Goal: Task Accomplishment & Management: Manage account settings

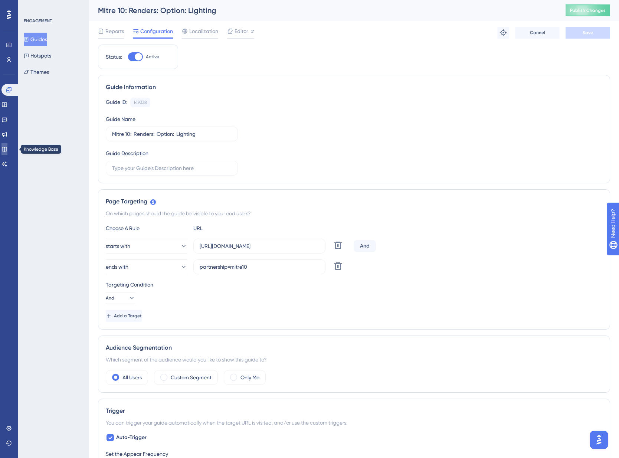
click at [7, 146] on icon at bounding box center [4, 149] width 6 height 6
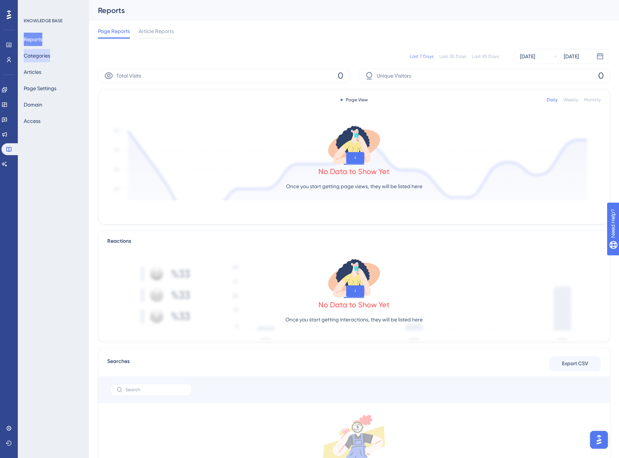
click at [48, 57] on button "Categories" at bounding box center [37, 55] width 26 height 13
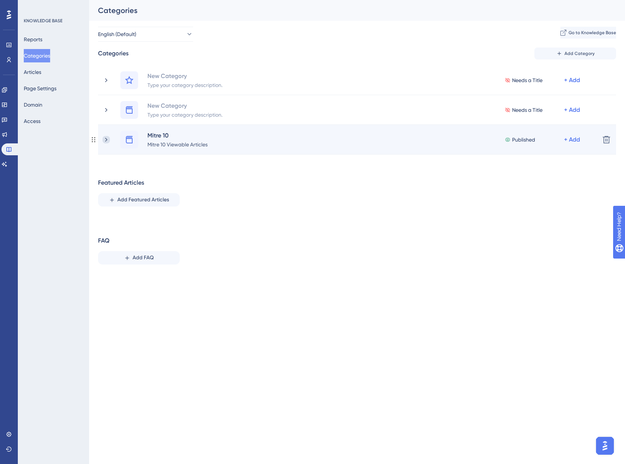
click at [107, 139] on icon at bounding box center [105, 139] width 7 height 7
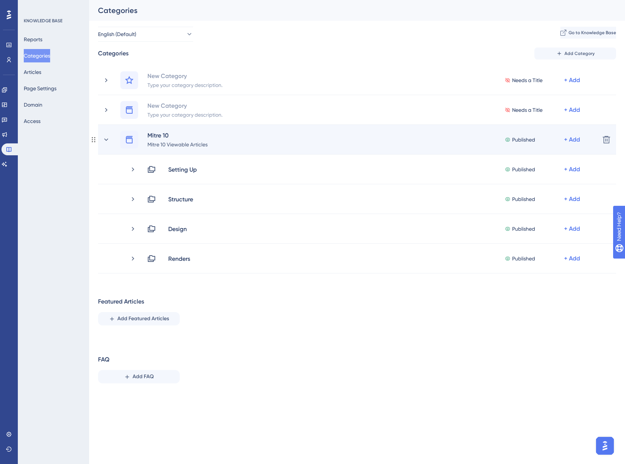
click at [210, 139] on div "Mitre 10 Mitre 10 Viewable Articles" at bounding box center [180, 140] width 67 height 18
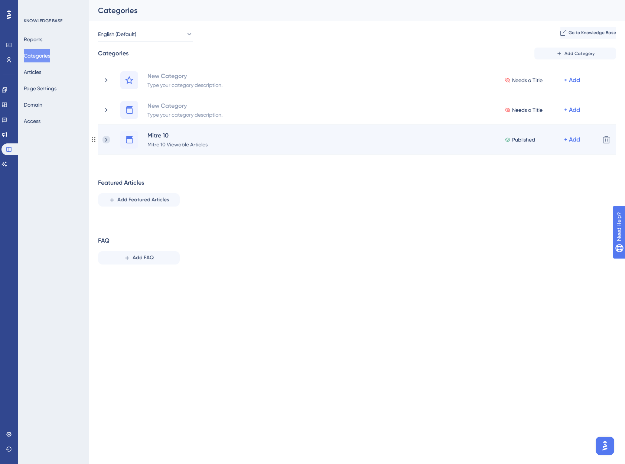
click at [107, 142] on icon at bounding box center [105, 139] width 7 height 7
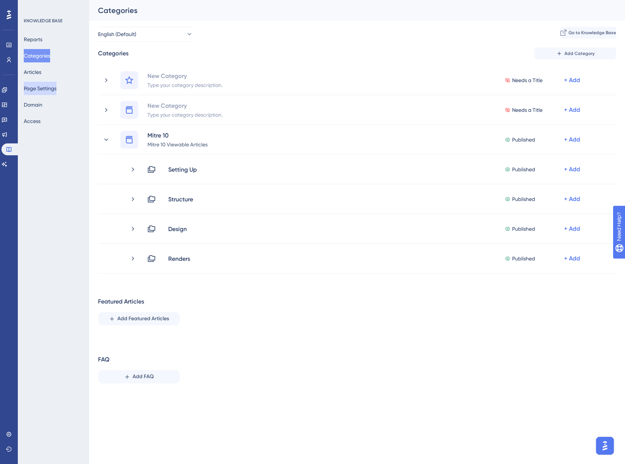
click at [50, 88] on button "Page Settings" at bounding box center [40, 88] width 33 height 13
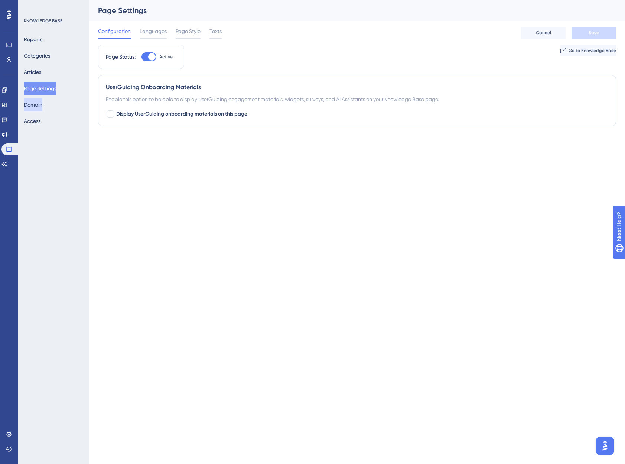
click at [42, 107] on button "Domain" at bounding box center [33, 104] width 19 height 13
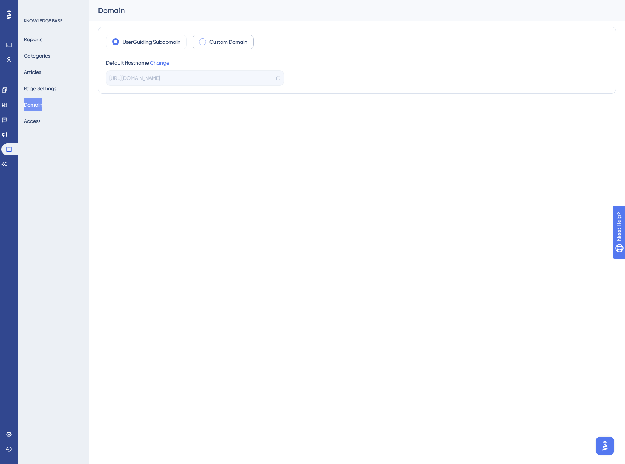
click at [206, 42] on span at bounding box center [202, 41] width 7 height 7
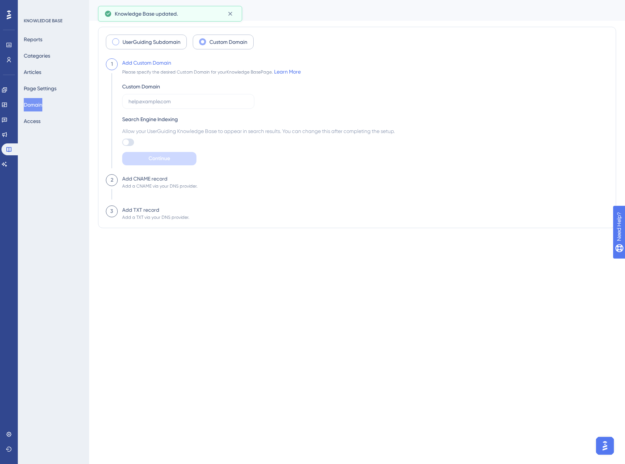
click at [137, 40] on label "UserGuiding Subdomain" at bounding box center [151, 41] width 58 height 9
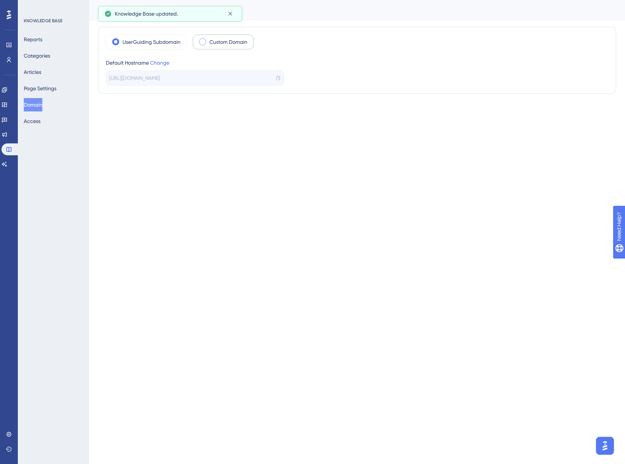
click at [161, 66] on div "Default Hostname Change" at bounding box center [195, 62] width 178 height 9
click at [163, 63] on link "Change" at bounding box center [159, 63] width 19 height 6
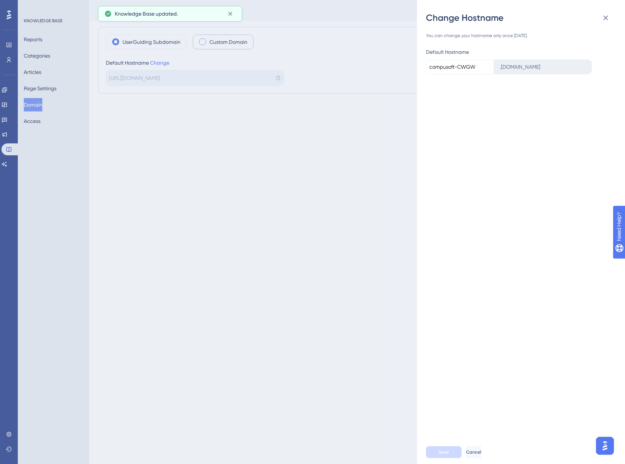
click at [513, 64] on div ". [DOMAIN_NAME]" at bounding box center [543, 66] width 98 height 15
click at [473, 72] on input "compusoft-CWGW" at bounding box center [460, 66] width 68 height 15
drag, startPoint x: 478, startPoint y: 69, endPoint x: 433, endPoint y: 67, distance: 44.9
click at [433, 67] on input "compusoft-CWGW" at bounding box center [460, 66] width 68 height 15
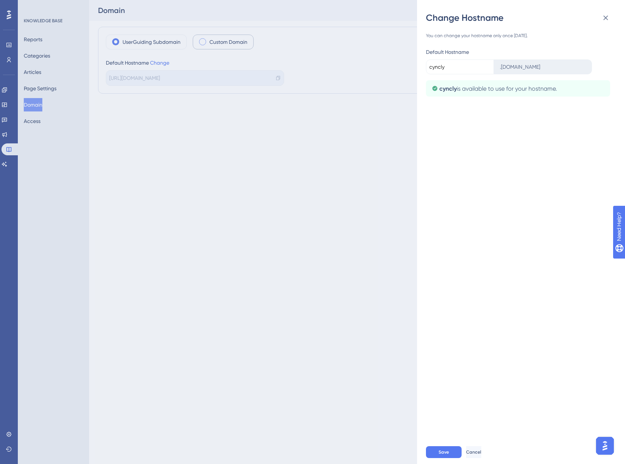
type input "cyncly"
click at [495, 139] on div "You can change your hostname only once [DATE]. Default Hostname cyncly . [DOMAI…" at bounding box center [524, 232] width 196 height 416
click at [452, 455] on button "Save" at bounding box center [444, 452] width 36 height 12
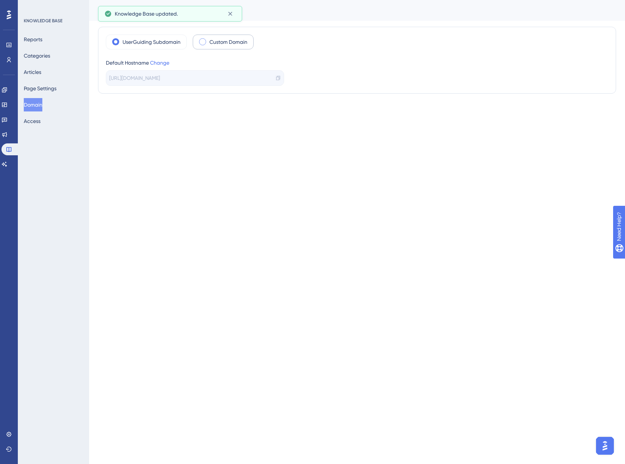
click at [278, 78] on icon at bounding box center [277, 77] width 5 height 5
click at [35, 86] on button "Page Settings" at bounding box center [40, 88] width 33 height 13
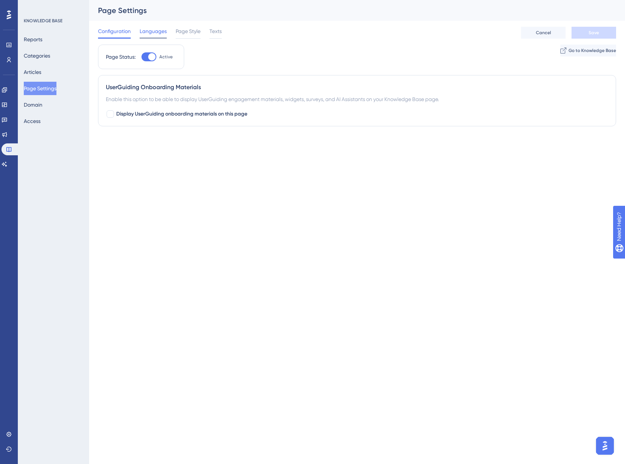
click at [150, 29] on span "Languages" at bounding box center [153, 31] width 27 height 9
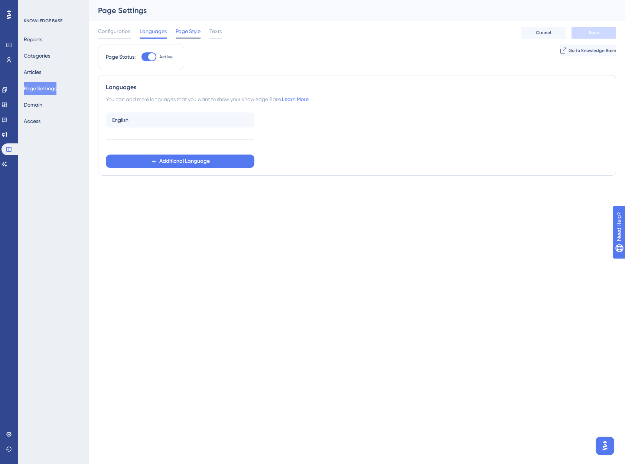
click at [188, 30] on span "Page Style" at bounding box center [188, 31] width 25 height 9
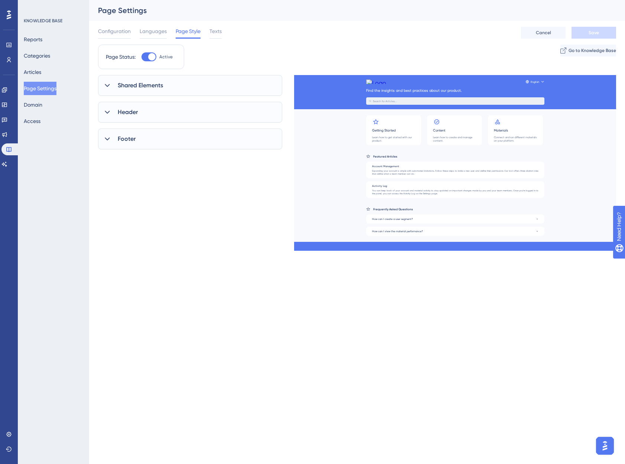
click at [139, 85] on span "Shared Elements" at bounding box center [140, 85] width 45 height 9
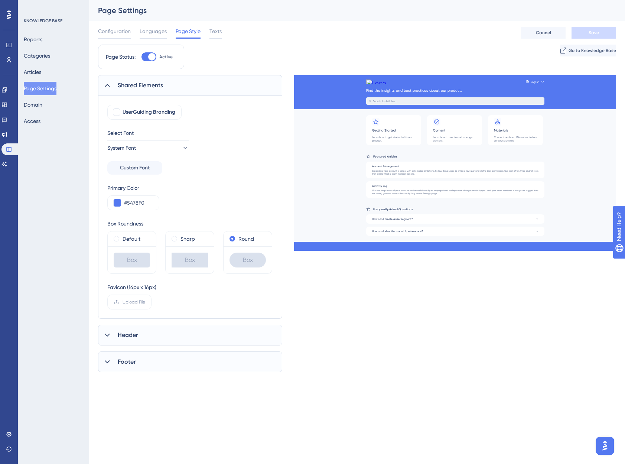
click at [128, 333] on span "Header" at bounding box center [128, 334] width 20 height 9
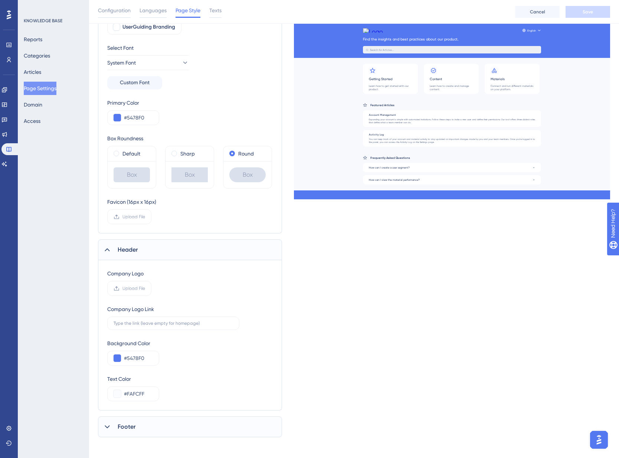
scroll to position [91, 0]
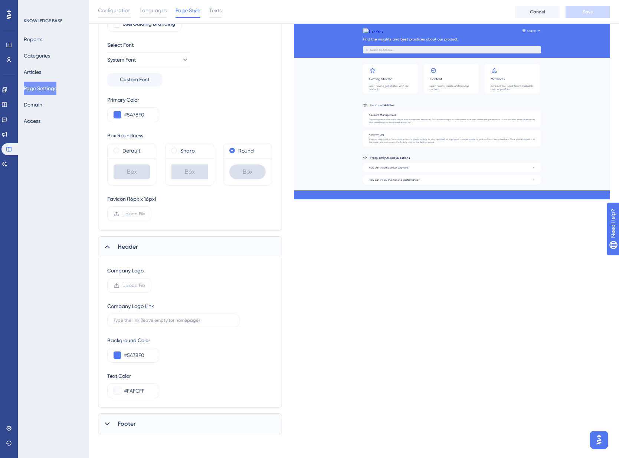
click at [123, 421] on span "Footer" at bounding box center [127, 423] width 18 height 9
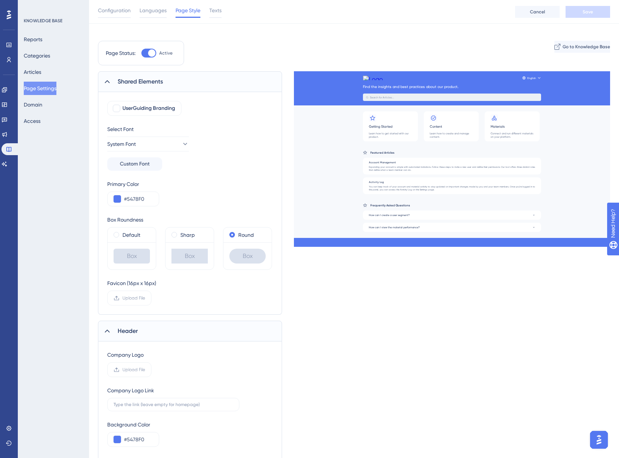
scroll to position [0, 0]
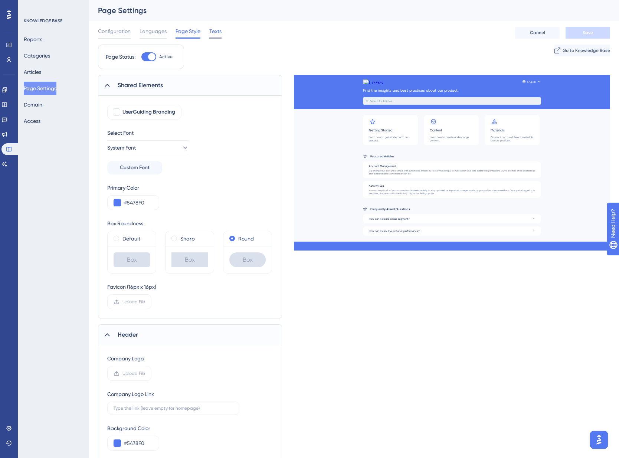
click at [217, 33] on span "Texts" at bounding box center [215, 31] width 12 height 9
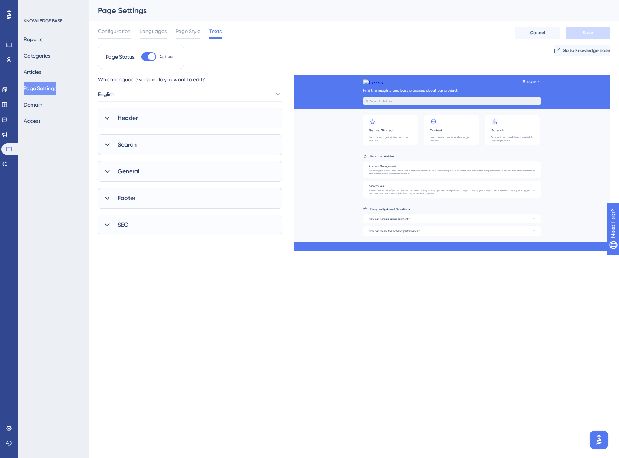
click at [132, 115] on span "Header" at bounding box center [128, 118] width 20 height 9
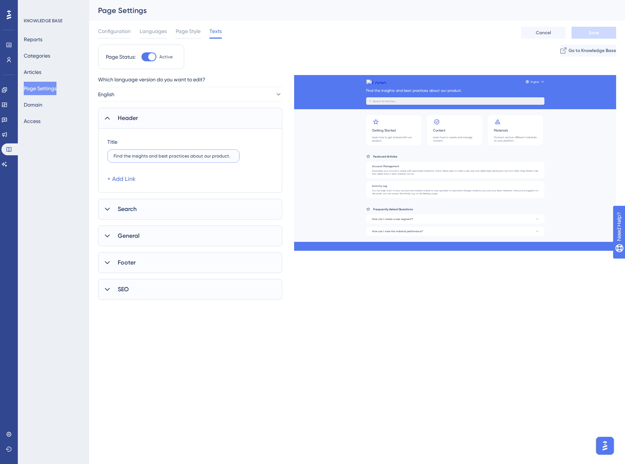
click at [168, 156] on input "Find the insights and best practices about our product." at bounding box center [174, 155] width 120 height 5
type input "h"
type input "Help articles available to read here and in-app"
click at [126, 209] on span "Search" at bounding box center [127, 208] width 19 height 9
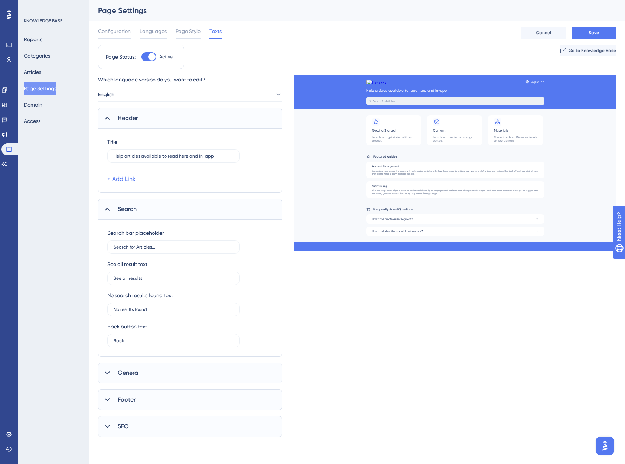
click at [125, 369] on span "General" at bounding box center [129, 372] width 22 height 9
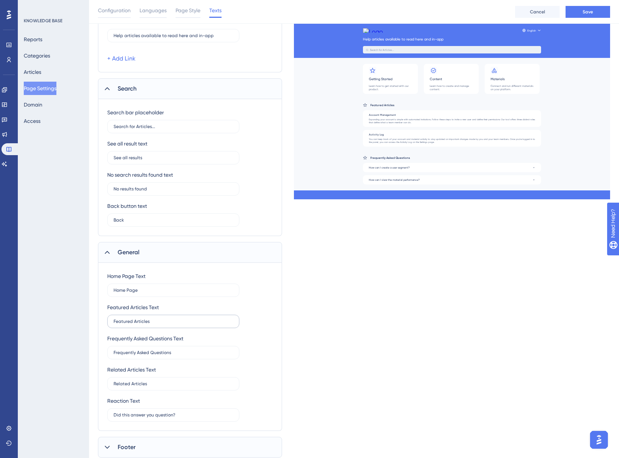
scroll to position [124, 0]
drag, startPoint x: 155, startPoint y: 291, endPoint x: 114, endPoint y: 286, distance: 41.5
click at [112, 286] on label "Home Page" at bounding box center [173, 289] width 132 height 13
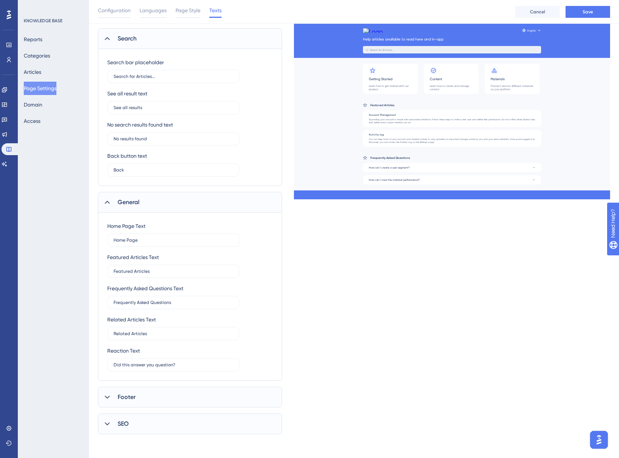
click at [127, 392] on div "Footer" at bounding box center [190, 397] width 184 height 21
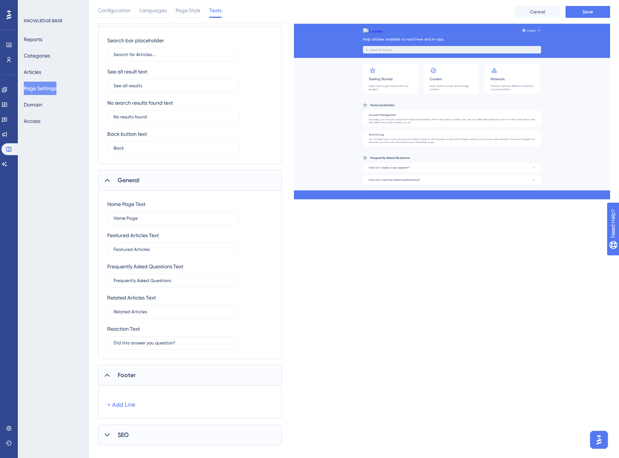
scroll to position [206, 0]
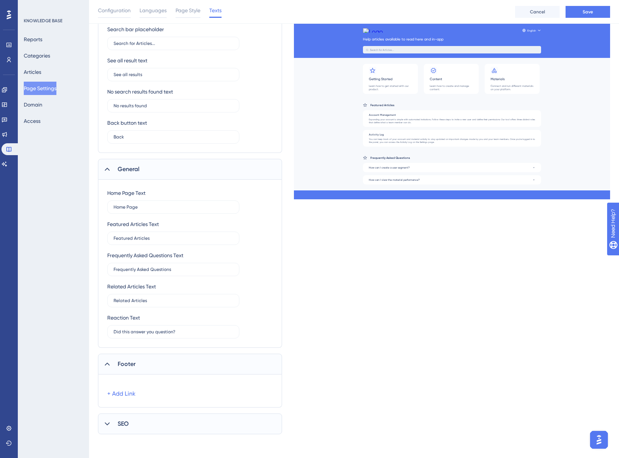
click at [122, 424] on span "SEO" at bounding box center [123, 423] width 11 height 9
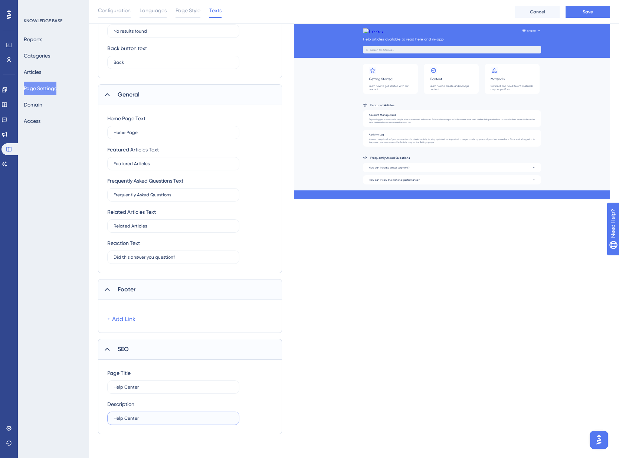
drag, startPoint x: 147, startPoint y: 419, endPoint x: 100, endPoint y: 419, distance: 46.4
click at [100, 419] on div "Page Title Help Center Description Help Center" at bounding box center [190, 397] width 184 height 75
type input "S"
type input "C"
type input "Help Center"
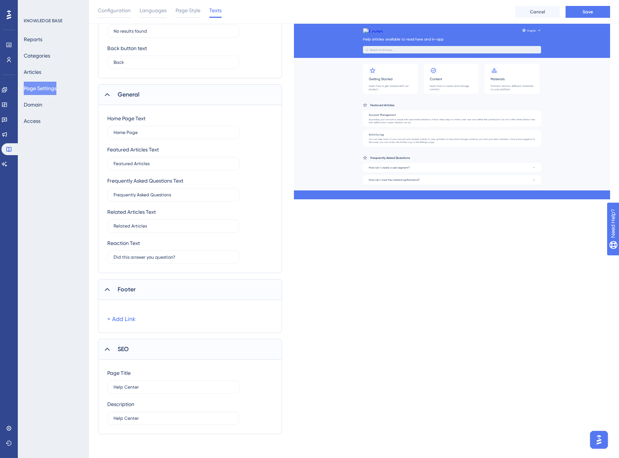
drag, startPoint x: 444, startPoint y: 408, endPoint x: 458, endPoint y: 395, distance: 18.7
click at [444, 407] on div "Which language version do you want to edit? English Header Title Help articles …" at bounding box center [354, 115] width 512 height 637
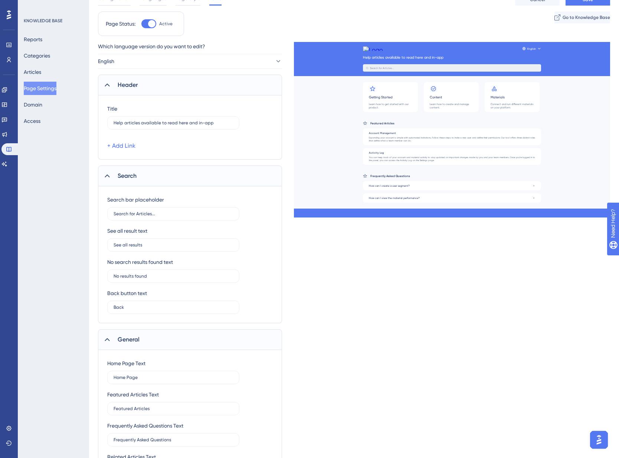
scroll to position [0, 0]
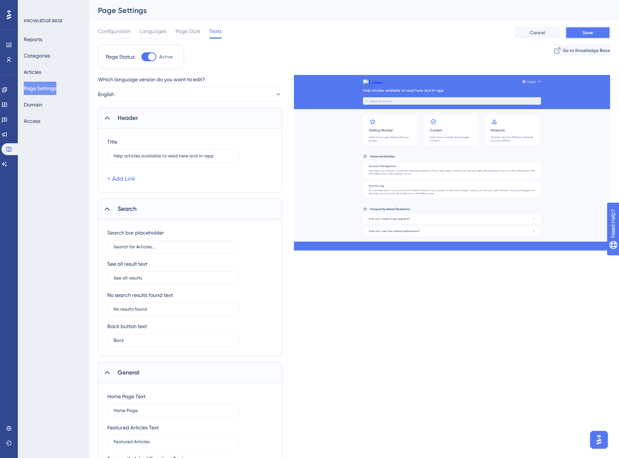
click at [583, 30] on span "Save" at bounding box center [588, 33] width 10 height 6
click at [576, 52] on span "Go to Knowledge Base" at bounding box center [586, 51] width 48 height 6
click at [188, 33] on span "Page Style" at bounding box center [188, 31] width 25 height 9
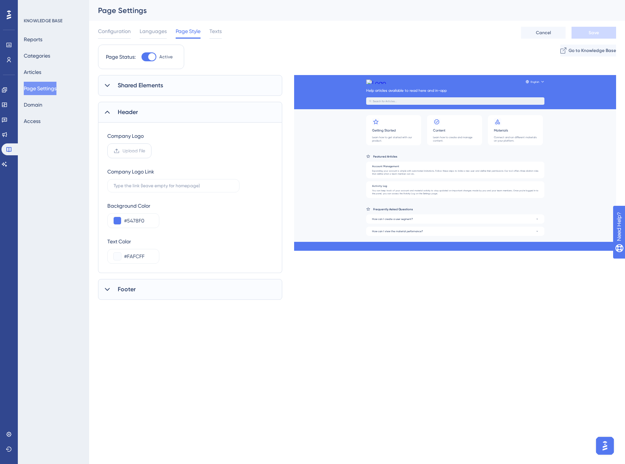
click at [132, 148] on span "Upload File" at bounding box center [133, 151] width 23 height 6
click at [145, 151] on input "Upload File" at bounding box center [145, 151] width 0 height 0
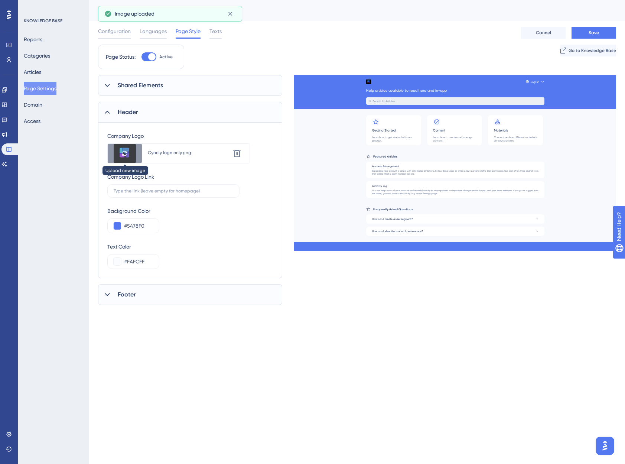
click at [135, 154] on div at bounding box center [125, 153] width 34 height 19
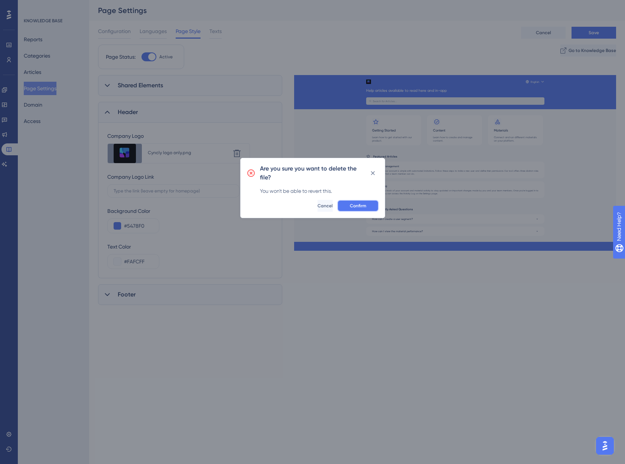
click at [363, 204] on span "Confirm" at bounding box center [358, 206] width 16 height 6
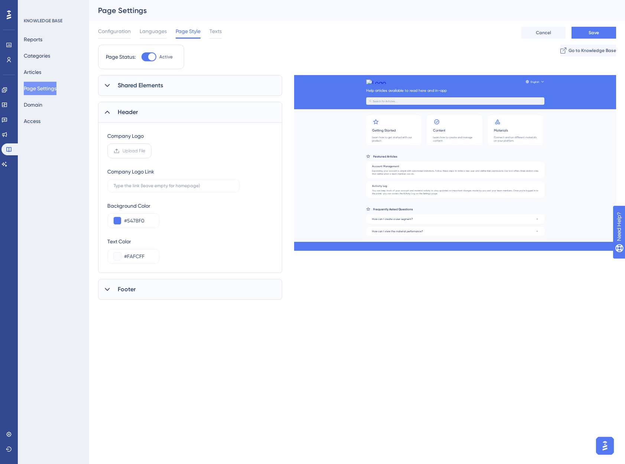
click at [129, 154] on label "Upload File" at bounding box center [129, 150] width 44 height 15
click at [145, 151] on input "Upload File" at bounding box center [145, 151] width 0 height 0
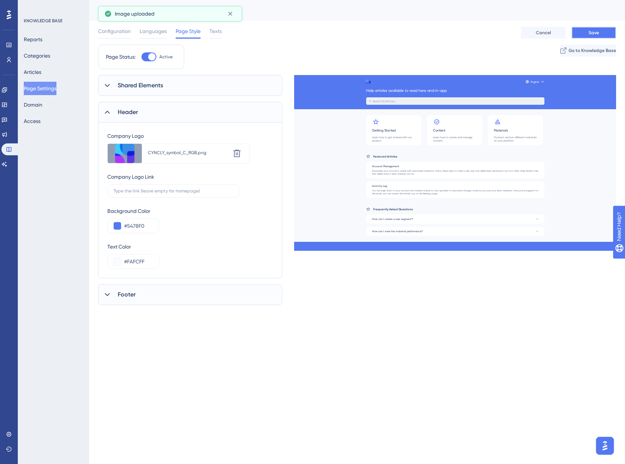
click at [600, 31] on button "Save" at bounding box center [593, 33] width 45 height 12
drag, startPoint x: 148, startPoint y: 226, endPoint x: 117, endPoint y: 228, distance: 30.5
click at [117, 228] on div "#5478F0" at bounding box center [133, 225] width 52 height 15
paste input "F9F6F4"
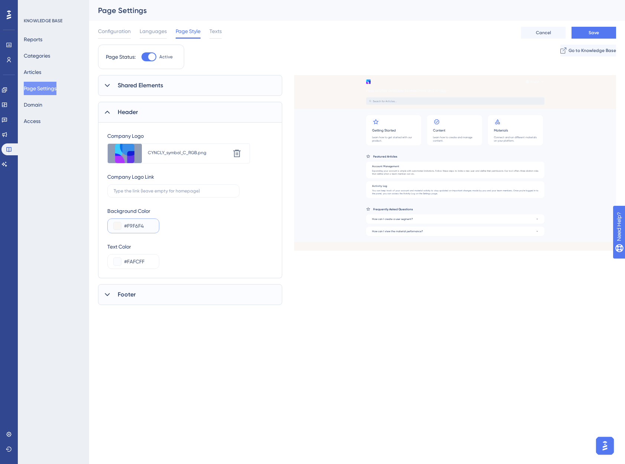
type input "#F9F6F4"
click at [115, 262] on button at bounding box center [117, 261] width 7 height 7
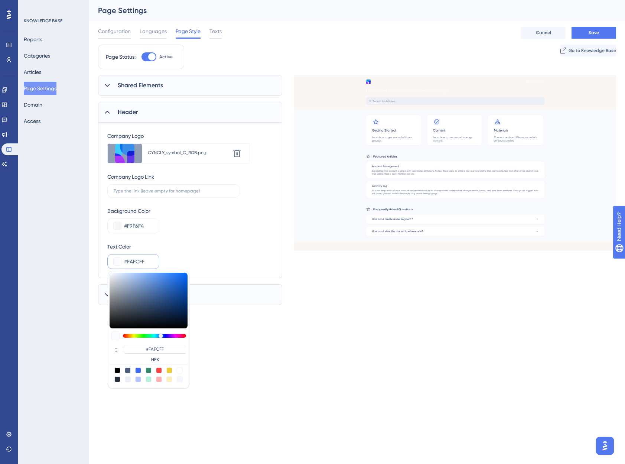
click at [117, 370] on div at bounding box center [117, 370] width 6 height 6
type input "#000000"
click at [275, 0] on html "Performance Users Engagement Widgets Feedback Product Updates Knowledge Base AI…" at bounding box center [312, 0] width 625 height 0
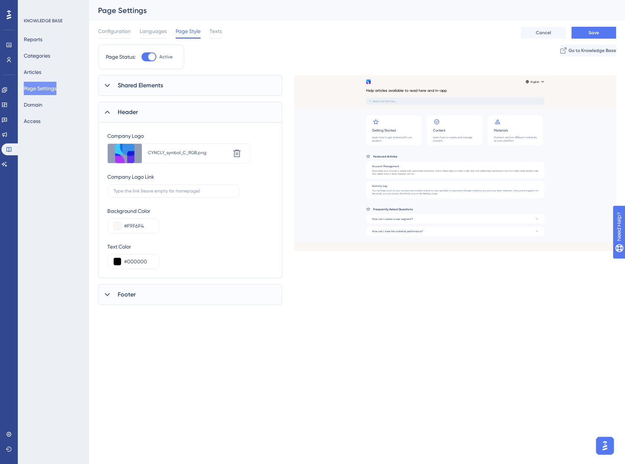
click at [105, 294] on icon at bounding box center [107, 294] width 7 height 7
click at [106, 87] on icon at bounding box center [107, 85] width 7 height 7
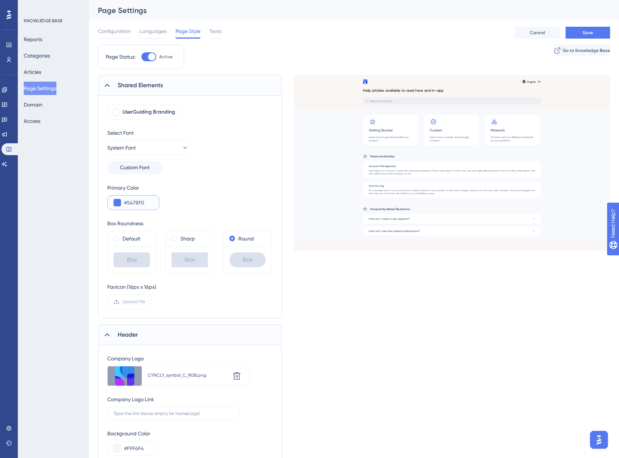
click at [117, 204] on button at bounding box center [117, 202] width 7 height 7
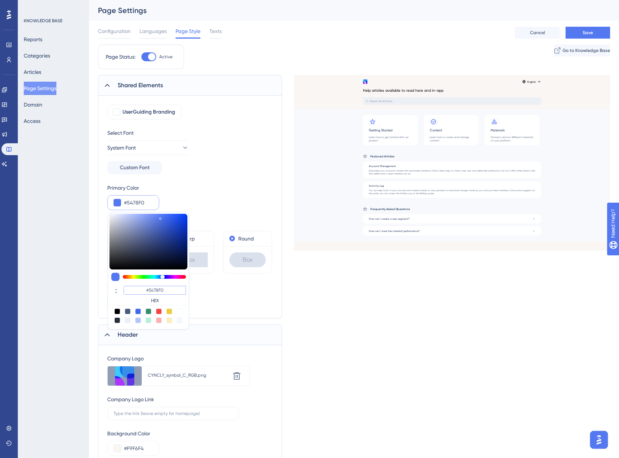
drag, startPoint x: 168, startPoint y: 290, endPoint x: 128, endPoint y: 292, distance: 39.8
click at [128, 292] on input "#5478F0" at bounding box center [155, 290] width 62 height 9
paste input "F9F6F4"
type input "#f9f6f4"
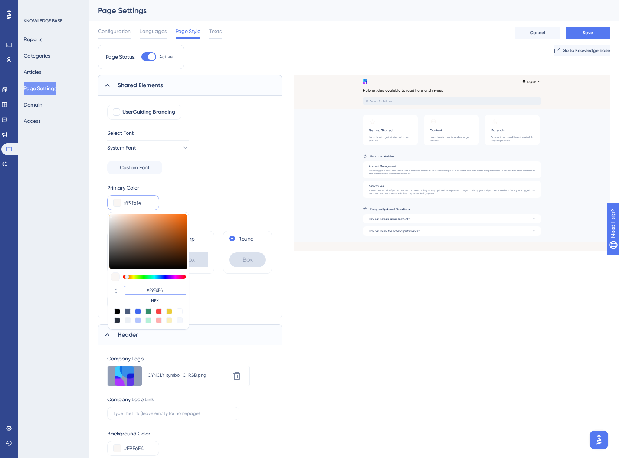
type input "#F9F6F4"
click at [422, 353] on div "Shared Elements UserGuiding Branding Select Font System Font Custom Font Primar…" at bounding box center [354, 315] width 512 height 480
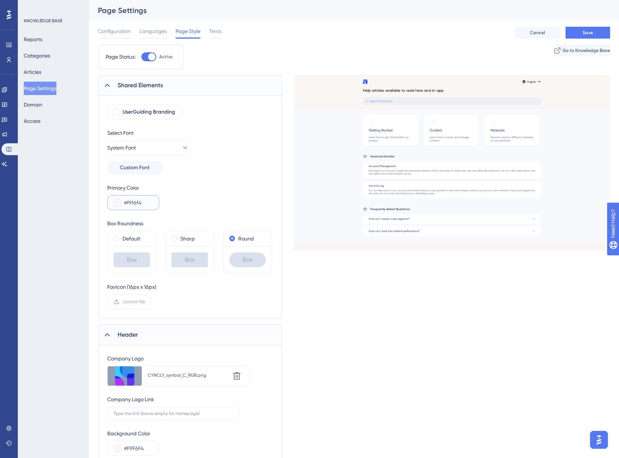
drag, startPoint x: 145, startPoint y: 203, endPoint x: 109, endPoint y: 202, distance: 36.0
click at [109, 202] on div "#f9f6f4" at bounding box center [133, 202] width 52 height 15
paste input "388EE8"
type input "#388EE8"
click at [592, 34] on span "Save" at bounding box center [588, 33] width 10 height 6
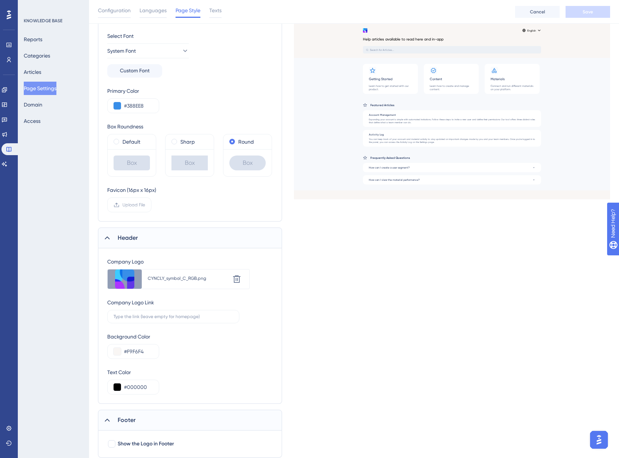
scroll to position [123, 0]
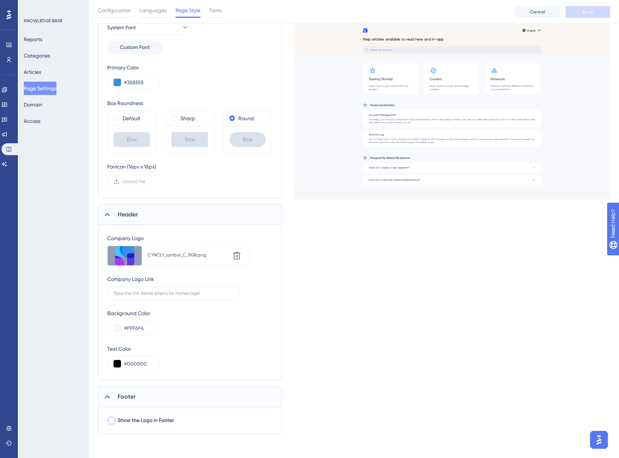
click at [111, 421] on div at bounding box center [111, 420] width 7 height 7
click at [111, 420] on icon at bounding box center [111, 421] width 4 height 6
checkbox input "false"
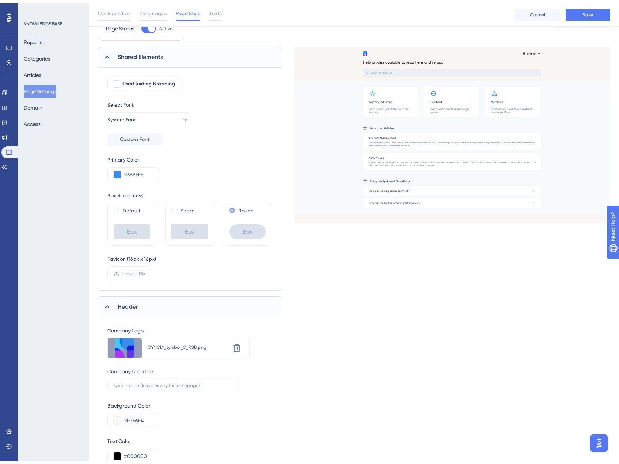
scroll to position [0, 0]
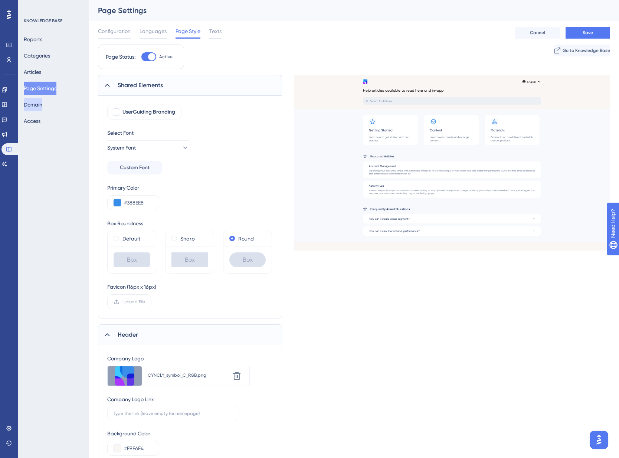
click at [42, 107] on button "Domain" at bounding box center [33, 104] width 19 height 13
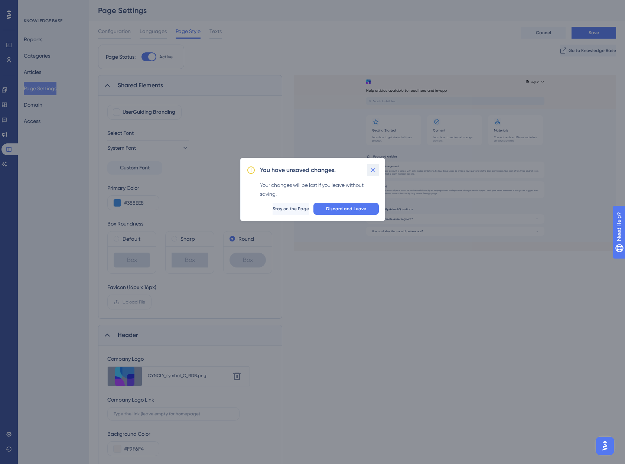
click at [367, 169] on button at bounding box center [373, 170] width 12 height 12
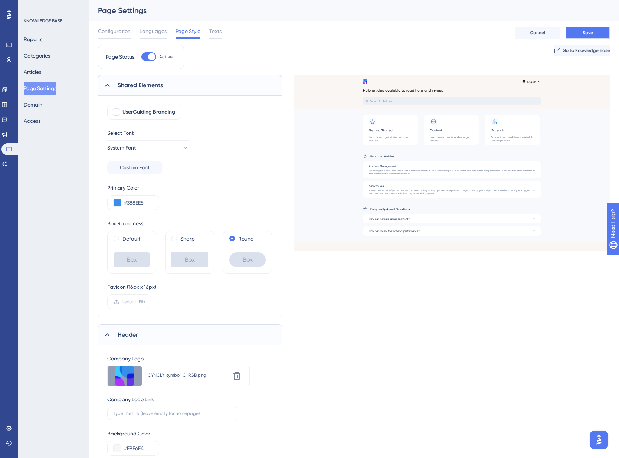
click at [575, 31] on button "Save" at bounding box center [588, 33] width 45 height 12
click at [216, 30] on span "Texts" at bounding box center [215, 31] width 12 height 9
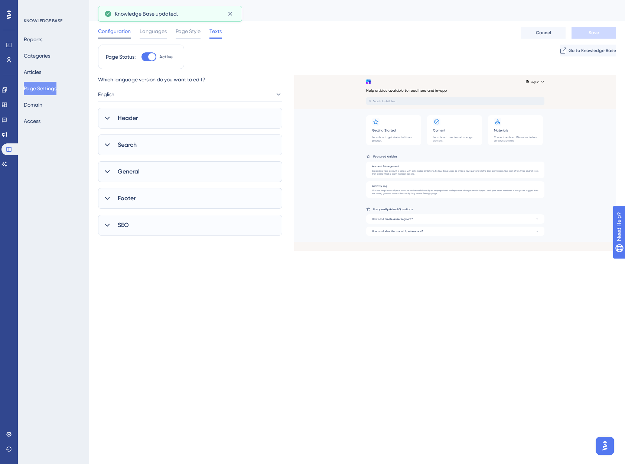
click at [111, 35] on span "Configuration" at bounding box center [114, 31] width 33 height 9
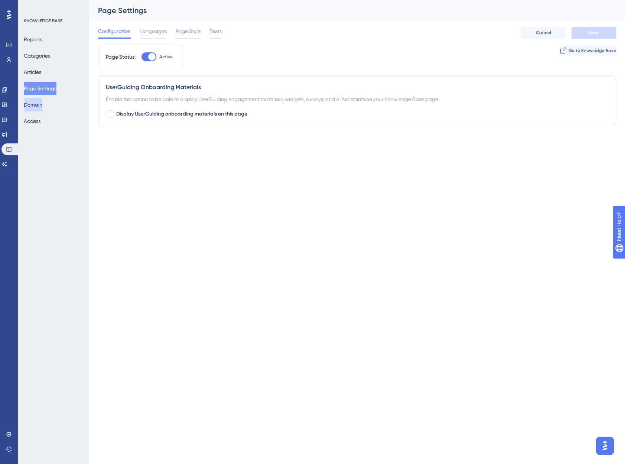
click at [42, 109] on button "Domain" at bounding box center [33, 104] width 19 height 13
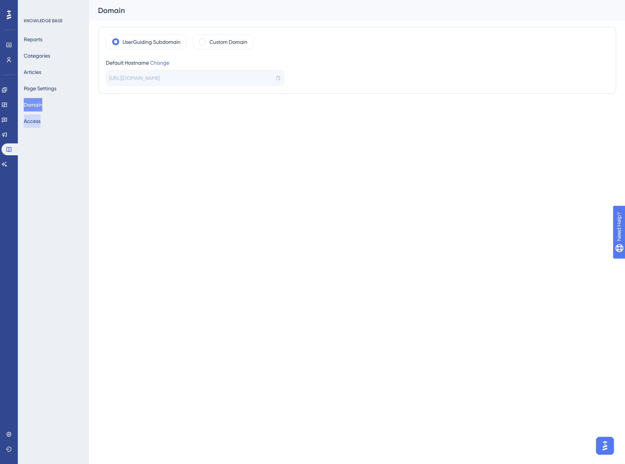
click at [32, 119] on button "Access" at bounding box center [32, 120] width 17 height 13
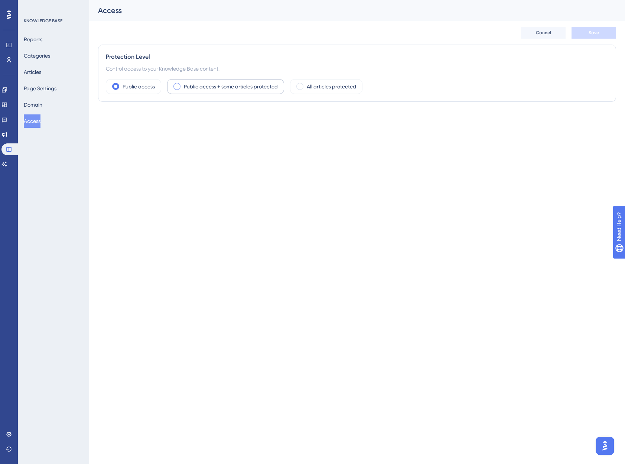
click at [175, 85] on span at bounding box center [176, 86] width 7 height 7
click at [183, 84] on input "radio" at bounding box center [183, 84] width 0 height 0
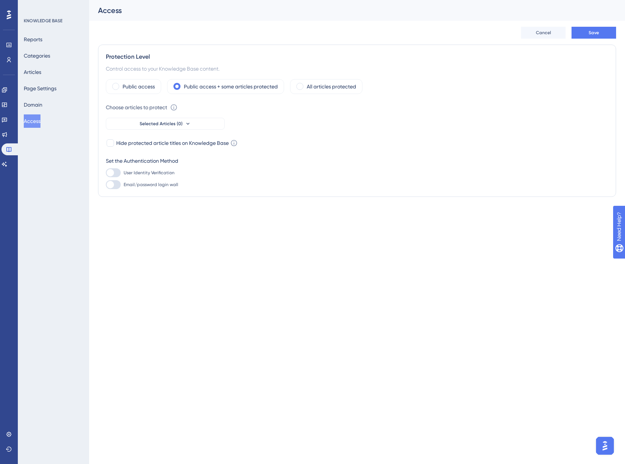
click at [173, 107] on icon at bounding box center [173, 107] width 7 height 7
click at [205, 190] on div "Protection Level Control access to your Knowledge Base content. Public access P…" at bounding box center [357, 121] width 518 height 152
click at [114, 86] on span at bounding box center [115, 86] width 7 height 7
click at [121, 84] on input "radio" at bounding box center [121, 84] width 0 height 0
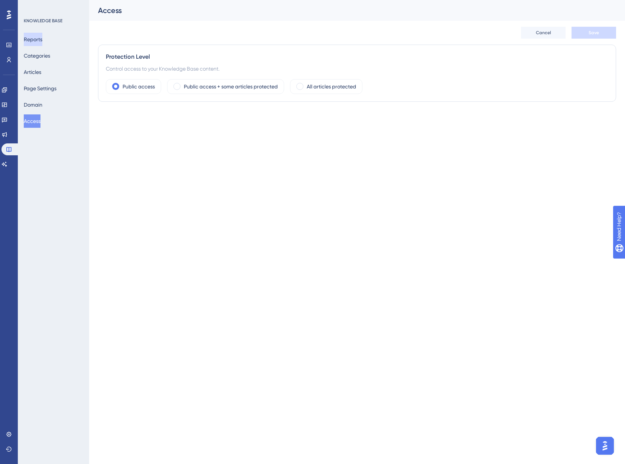
click at [42, 37] on button "Reports" at bounding box center [33, 39] width 19 height 13
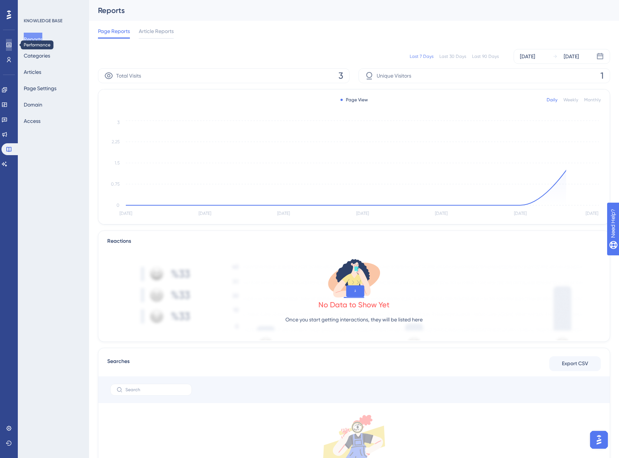
click at [7, 43] on icon at bounding box center [9, 45] width 6 height 6
